Goal: Information Seeking & Learning: Learn about a topic

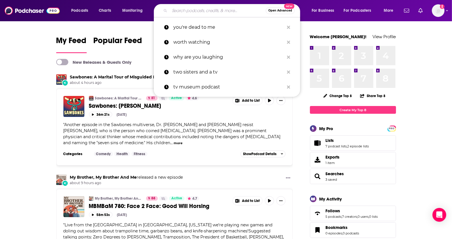
click at [216, 7] on input "Search podcasts, credits, & more..." at bounding box center [217, 10] width 96 height 9
click at [216, 13] on input "Search podcasts, credits, & more..." at bounding box center [217, 10] width 96 height 9
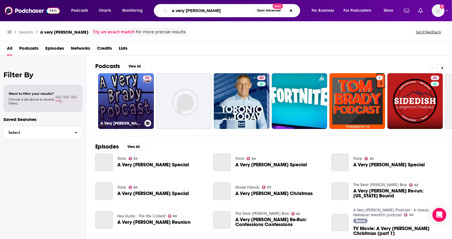
type input "a very Brady"
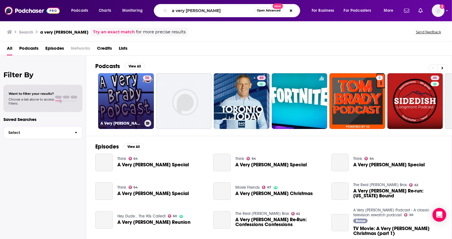
click at [126, 94] on link "50 A Very Brady Podcast - A classic television rewatch podcast" at bounding box center [126, 101] width 56 height 56
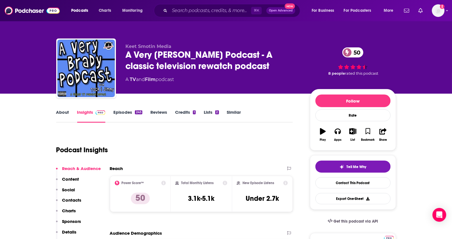
click at [129, 63] on div "A Very Brady Podcast - A classic television rewatch podcast 50" at bounding box center [213, 60] width 175 height 22
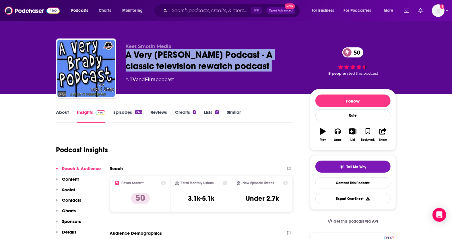
click at [129, 63] on div "A Very Brady Podcast - A classic television rewatch podcast 50" at bounding box center [213, 60] width 175 height 22
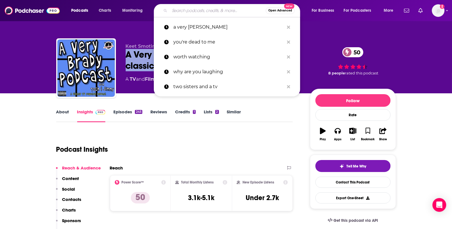
click at [194, 12] on input "Search podcasts, credits, & more..." at bounding box center [217, 10] width 96 height 9
paste input "Breaking Mayberry"
type input "Breaking Mayberry"
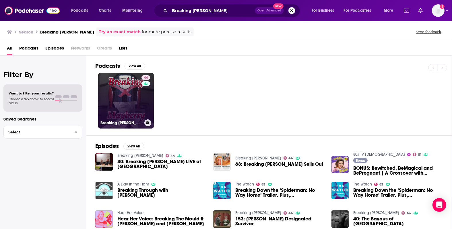
click at [120, 95] on link "44 Breaking Mayberry" at bounding box center [126, 101] width 56 height 56
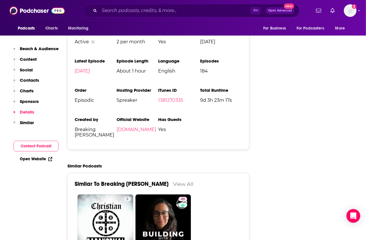
scroll to position [753, 0]
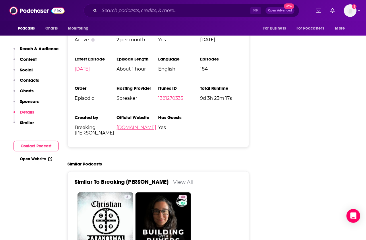
click at [132, 125] on link "spreaker.com" at bounding box center [136, 127] width 40 height 5
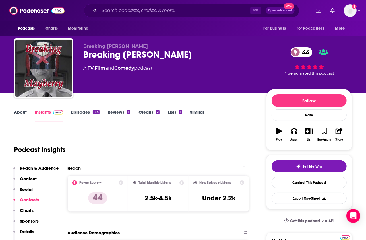
scroll to position [0, 0]
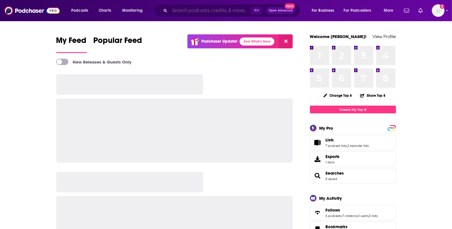
click at [176, 7] on input "Search podcasts, credits, & more..." at bounding box center [209, 10] width 81 height 9
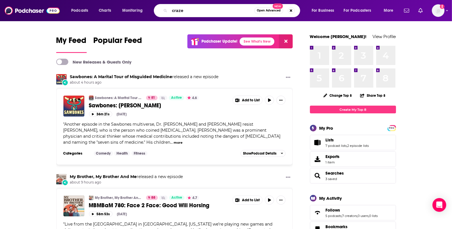
drag, startPoint x: 176, startPoint y: 7, endPoint x: 196, endPoint y: 4, distance: 20.0
click at [196, 4] on div "craze Open Advanced New" at bounding box center [227, 10] width 146 height 13
click at [183, 13] on input "craze" at bounding box center [211, 10] width 85 height 9
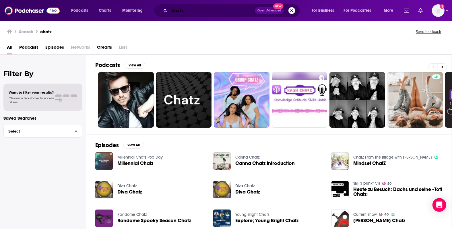
click at [216, 11] on input "chatz" at bounding box center [211, 10] width 85 height 9
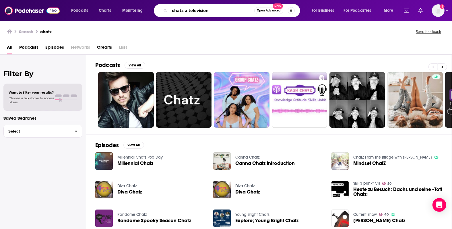
type input "chatz a television"
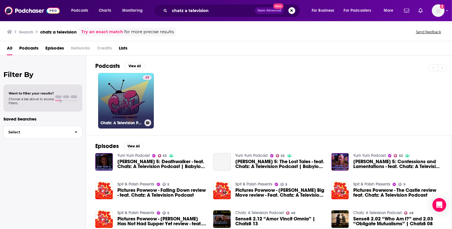
click at [110, 108] on link "49 Chatz: A Television Podcast" at bounding box center [126, 101] width 56 height 56
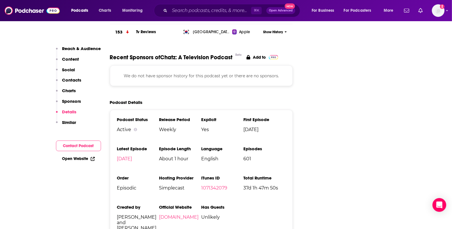
scroll to position [667, 0]
click at [193, 11] on input "Search podcasts, credits, & more..." at bounding box center [209, 10] width 81 height 9
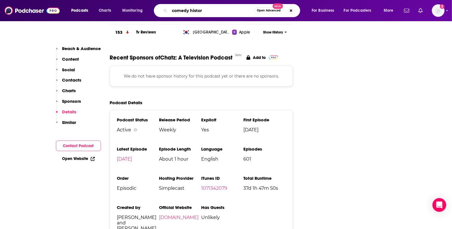
type input "comedy history"
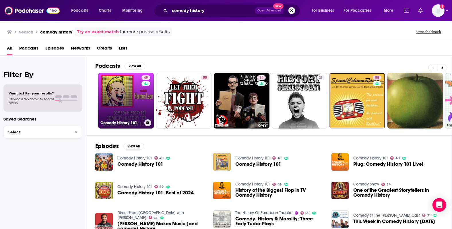
click at [126, 88] on link "49 Comedy History 101" at bounding box center [126, 101] width 56 height 56
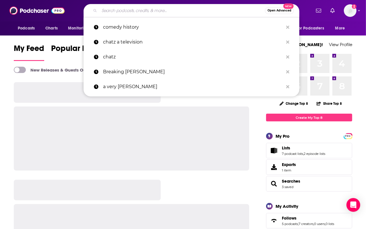
click at [149, 12] on input "Search podcasts, credits, & more..." at bounding box center [181, 10] width 165 height 9
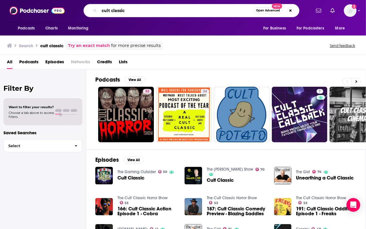
click at [138, 12] on input "cult classic" at bounding box center [176, 10] width 154 height 9
type input "cult classic callback"
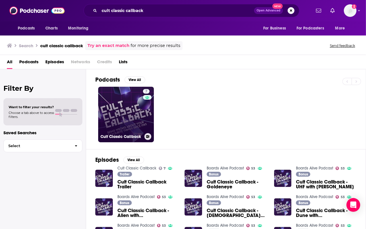
click at [116, 104] on link "7 Cult Classic Callback" at bounding box center [126, 115] width 56 height 56
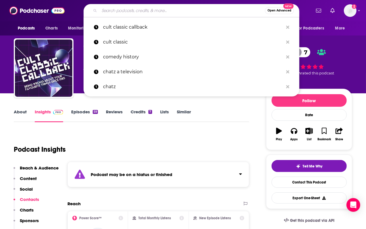
click at [153, 12] on input "Search podcasts, credits, & more..." at bounding box center [181, 10] width 165 height 9
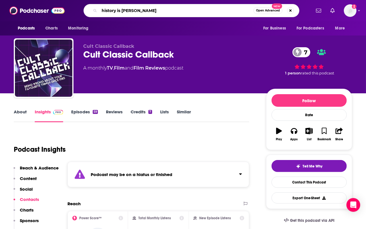
type input "history is dank"
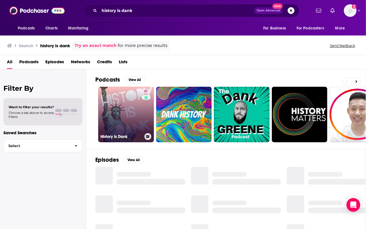
click at [112, 110] on link "51 History Is Dank" at bounding box center [126, 115] width 56 height 56
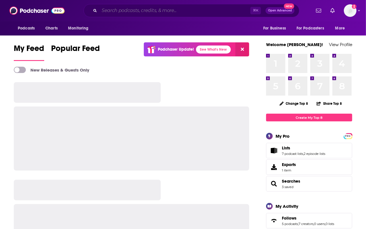
click at [188, 15] on input "Search podcasts, credits, & more..." at bounding box center [174, 10] width 151 height 9
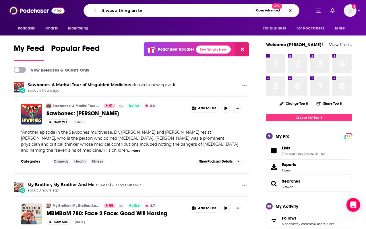
type input "it was a thing on tv"
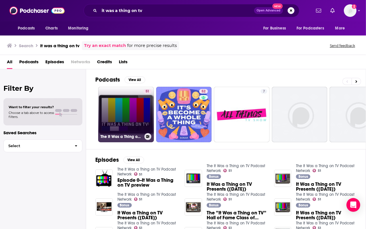
click at [121, 108] on link "51 The It Was a Thing on TV Podcast Network" at bounding box center [126, 115] width 56 height 56
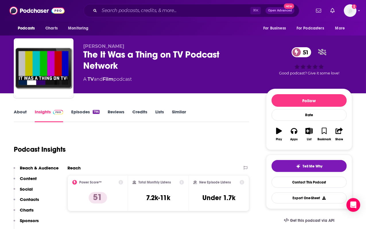
click at [131, 54] on div "The It Was a Thing on TV Podcast Network 51" at bounding box center [170, 60] width 174 height 22
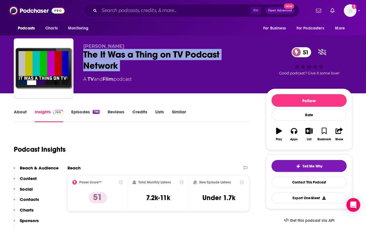
click at [131, 54] on div "The It Was a Thing on TV Podcast Network 51" at bounding box center [170, 60] width 174 height 22
click at [106, 63] on div "The It Was a Thing on TV Podcast Network 51" at bounding box center [170, 60] width 174 height 22
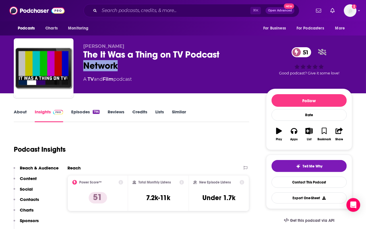
click at [106, 63] on div "The It Was a Thing on TV Podcast Network 51" at bounding box center [170, 60] width 174 height 22
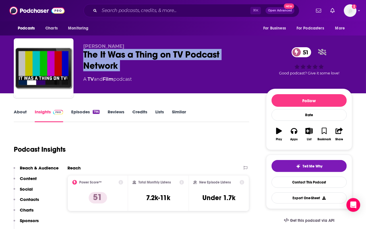
click at [106, 63] on div "The It Was a Thing on TV Podcast Network 51" at bounding box center [170, 60] width 174 height 22
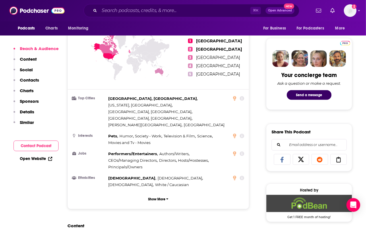
scroll to position [447, 0]
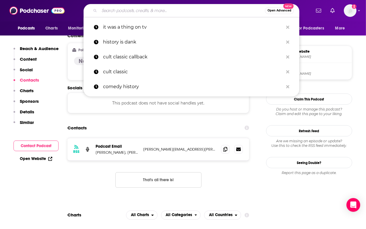
click at [169, 13] on input "Search podcasts, credits, & more..." at bounding box center [181, 10] width 165 height 9
paste input "Kasterborous Classic TV"
type input "Kasterborous Classic TV"
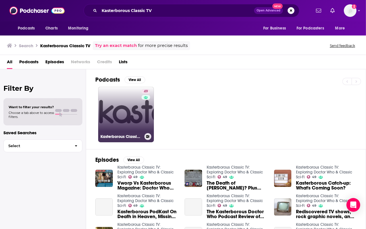
click at [117, 111] on link "49 Kasterborous Classic TV: Exploring Doctor Who & Classic Sci-Fi" at bounding box center [126, 115] width 56 height 56
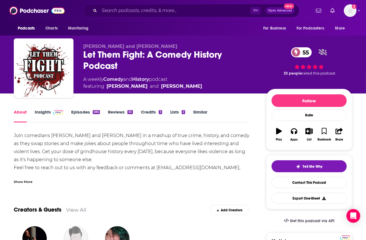
click at [42, 110] on link "Insights" at bounding box center [49, 115] width 28 height 13
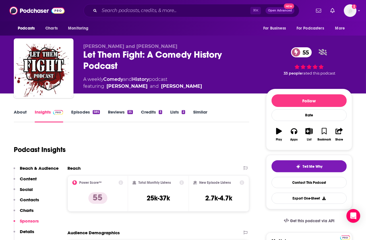
scroll to position [0, 0]
click at [100, 60] on div "Let Them Fight: A Comedy History Podcast 55" at bounding box center [170, 60] width 174 height 22
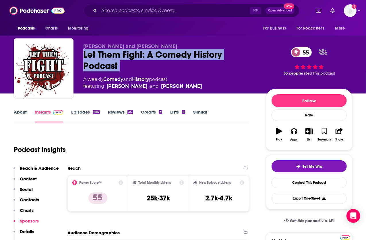
click at [100, 60] on div "Let Them Fight: A Comedy History Podcast 55" at bounding box center [170, 60] width 174 height 22
copy div "Let Them Fight: A Comedy History Podcast 55"
click at [184, 52] on div "Let Them Fight: A Comedy History Podcast 55" at bounding box center [170, 60] width 174 height 22
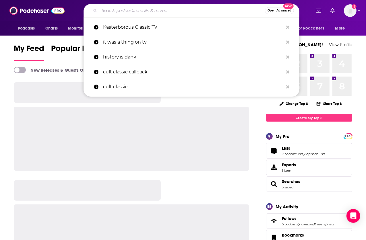
click at [194, 11] on input "Search podcasts, credits, & more..." at bounding box center [181, 10] width 165 height 9
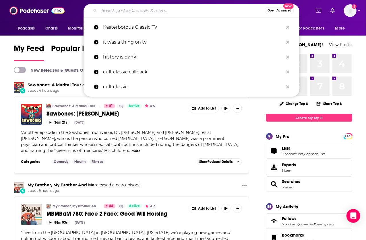
paste input "Sawbones"
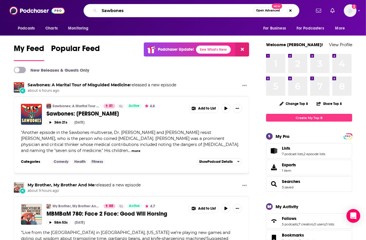
type input "Sawbones"
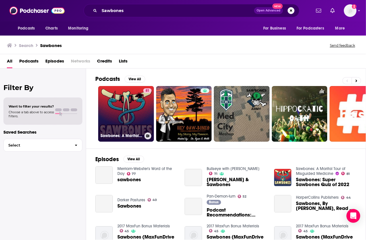
click at [121, 109] on link "81 Sawbones: A Marital Tour of Misguided Medicine" at bounding box center [126, 114] width 56 height 56
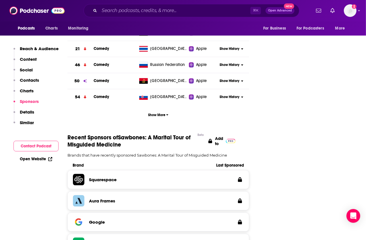
scroll to position [604, 0]
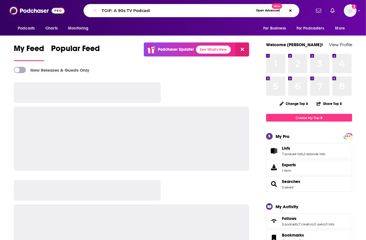
type input "TGIF: A 90s TV Podcast"
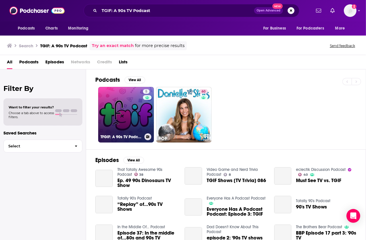
click at [120, 92] on link "5 TFGIF: A 90s TV Podcast" at bounding box center [126, 115] width 56 height 56
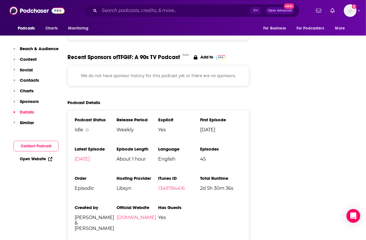
scroll to position [710, 0]
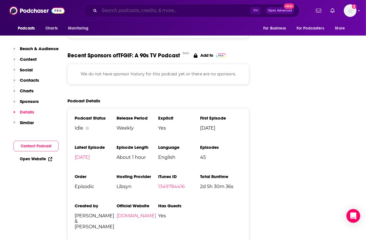
click at [153, 12] on input "Search podcasts, credits, & more..." at bounding box center [174, 10] width 151 height 9
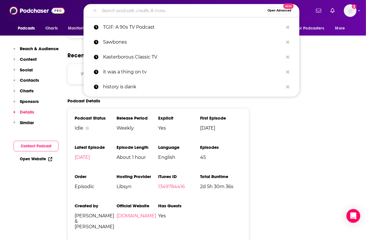
paste input "That Was Genius"
type input "That Was Genius"
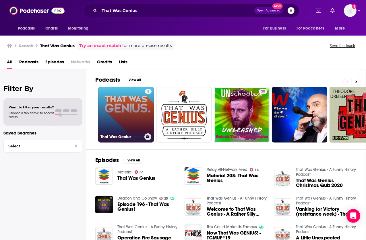
click at [129, 103] on link "5 That Was Genius" at bounding box center [126, 115] width 56 height 56
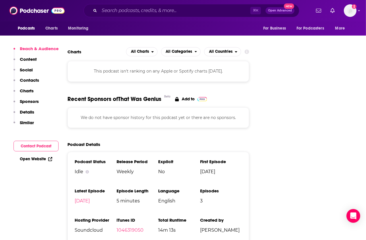
scroll to position [658, 0]
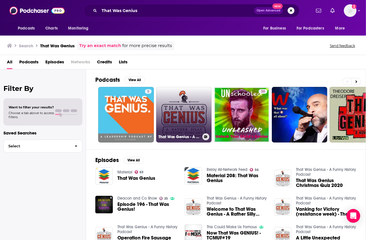
click at [175, 104] on link "That Was Genius - A Funny History Podcast" at bounding box center [184, 115] width 56 height 56
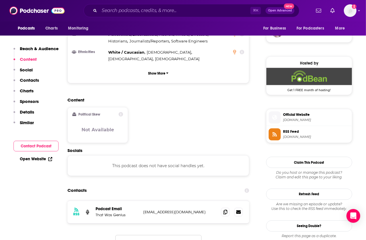
scroll to position [431, 0]
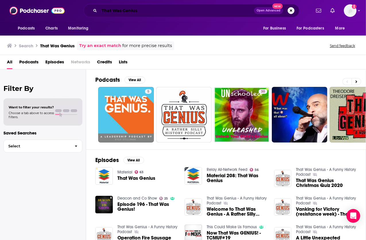
click at [137, 11] on input "That Was Genius" at bounding box center [176, 10] width 155 height 9
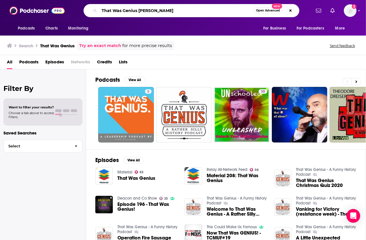
type input "That Was Genius [PERSON_NAME]"
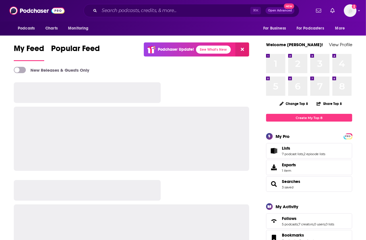
click at [135, 5] on div "⌘ K Open Advanced New" at bounding box center [191, 10] width 216 height 13
drag, startPoint x: 137, startPoint y: 16, endPoint x: 137, endPoint y: 9, distance: 7.7
click at [137, 16] on div "⌘ K Open Advanced New" at bounding box center [191, 10] width 216 height 13
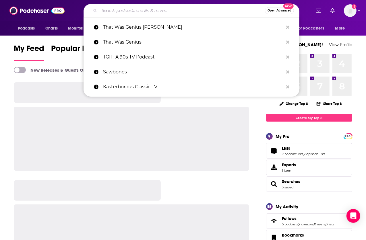
click at [137, 9] on input "Search podcasts, credits, & more..." at bounding box center [181, 10] width 165 height 9
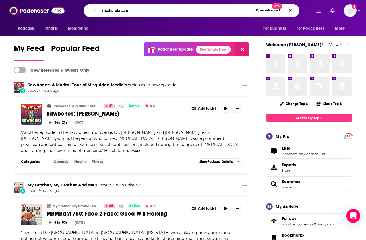
type input "that's classic"
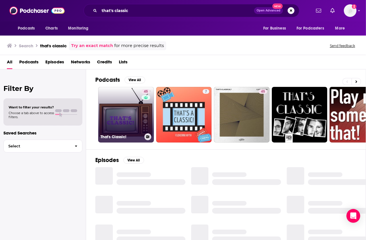
click at [114, 100] on link "45 That's Classic!" at bounding box center [126, 115] width 56 height 56
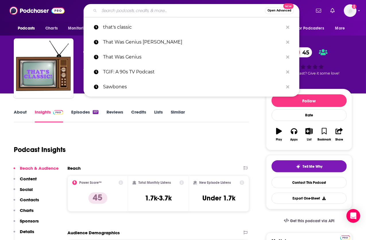
click at [137, 10] on input "Search podcasts, credits, & more..." at bounding box center [181, 10] width 165 height 9
paste input "Two Sisters And A TV?"
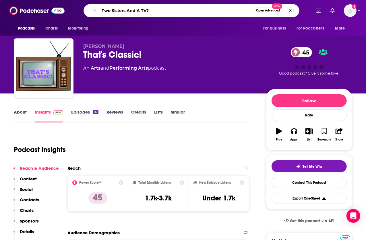
type input "Two Sisters And A TV"
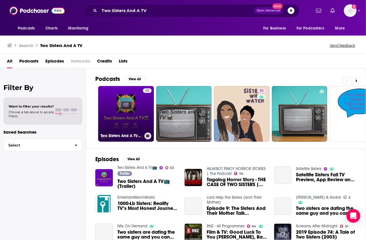
click at [124, 93] on link "32 Two Sisters And A TV📺" at bounding box center [126, 114] width 56 height 56
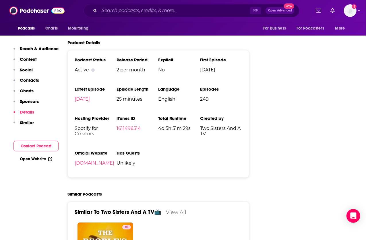
scroll to position [618, 0]
click at [165, 10] on input "Search podcasts, credits, & more..." at bounding box center [174, 10] width 151 height 9
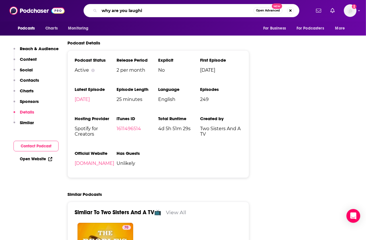
type input "why are you laughin"
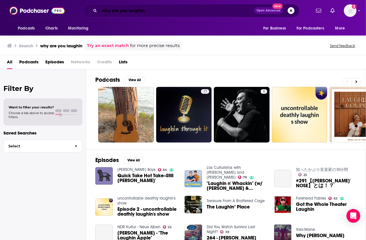
click at [154, 14] on input "why are you laughin" at bounding box center [176, 10] width 155 height 9
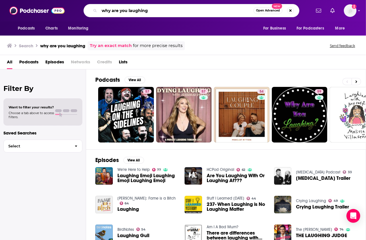
click at [181, 12] on input "why are you laughing" at bounding box center [176, 10] width 154 height 9
type input "why are you laughing?"
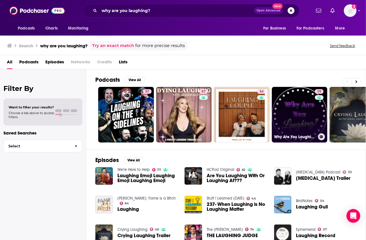
click at [298, 107] on link "59 Why Are You Laughing?" at bounding box center [300, 115] width 56 height 56
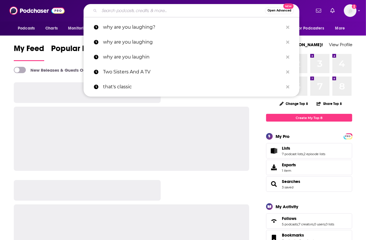
click at [147, 10] on input "Search podcasts, credits, & more..." at bounding box center [181, 10] width 165 height 9
type input "o"
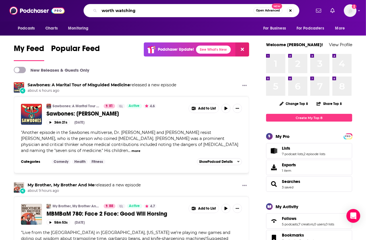
type input "worth watching"
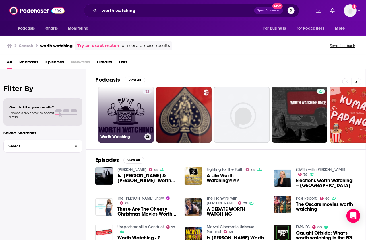
click at [121, 123] on link "32 Worth Watching" at bounding box center [126, 115] width 56 height 56
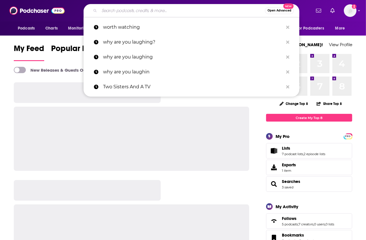
click at [160, 11] on input "Search podcasts, credits, & more..." at bounding box center [181, 10] width 165 height 9
paste input "Retro TV Radio (Pat McCormack)"
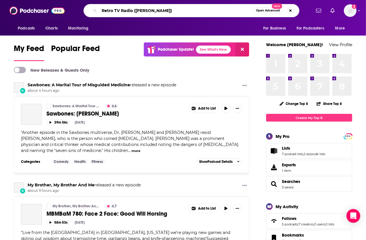
type input "Retro TV Radio (Pat McCormack)"
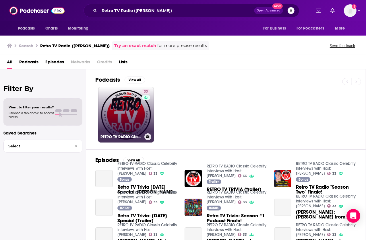
click at [113, 98] on link "33 RETRO TV RADIO Classic Celebrity Interviews with Host: Pat McCormack" at bounding box center [126, 115] width 56 height 56
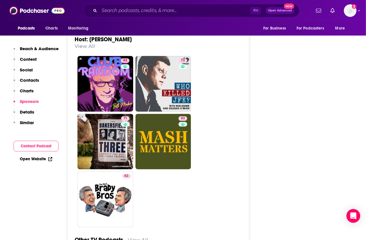
scroll to position [971, 0]
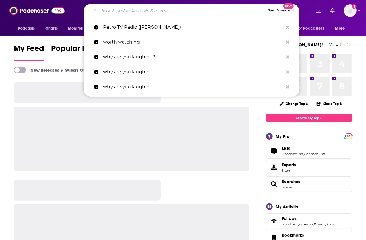
click at [182, 9] on input "Search podcasts, credits, & more..." at bounding box center [181, 10] width 165 height 9
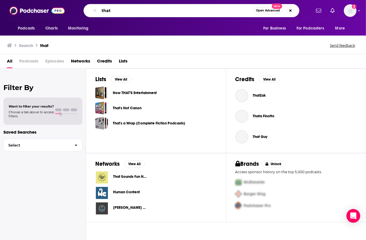
click at [174, 10] on input "that" at bounding box center [176, 10] width 154 height 9
type input "that's classic"
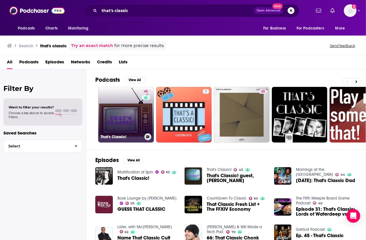
click at [130, 106] on link "45 That's Classic!" at bounding box center [126, 115] width 56 height 56
